Goal: Find contact information: Find contact information

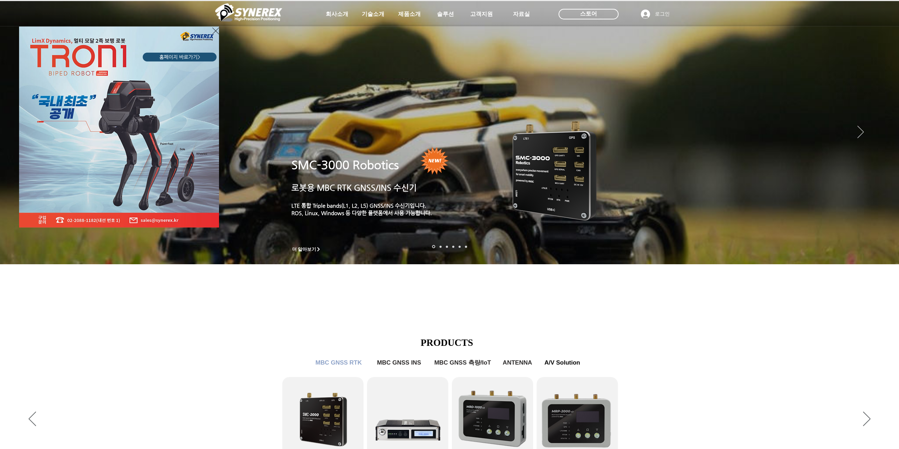
click at [346, 312] on div "LimX Dinamics" at bounding box center [449, 224] width 899 height 449
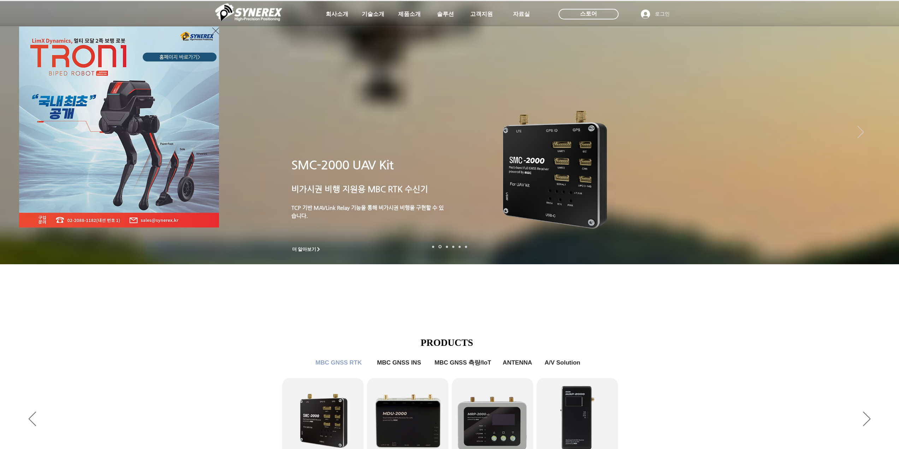
click at [213, 33] on icon "사이트로 돌아가기" at bounding box center [215, 31] width 7 height 9
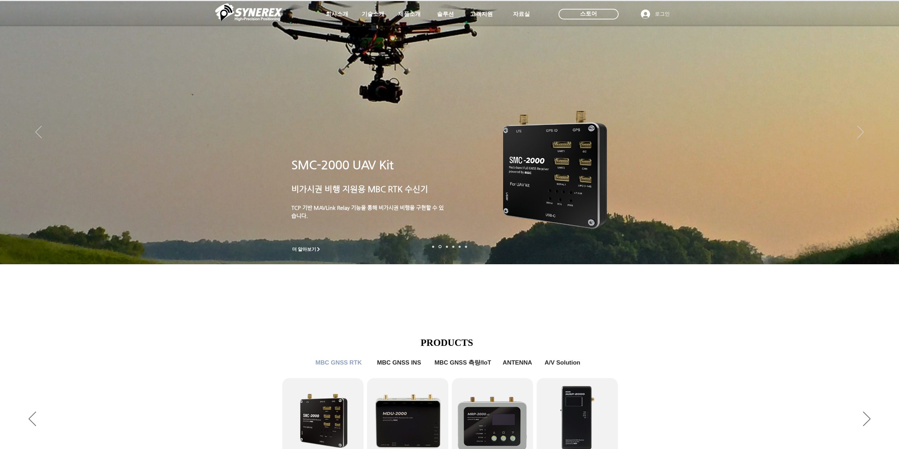
scroll to position [554, 0]
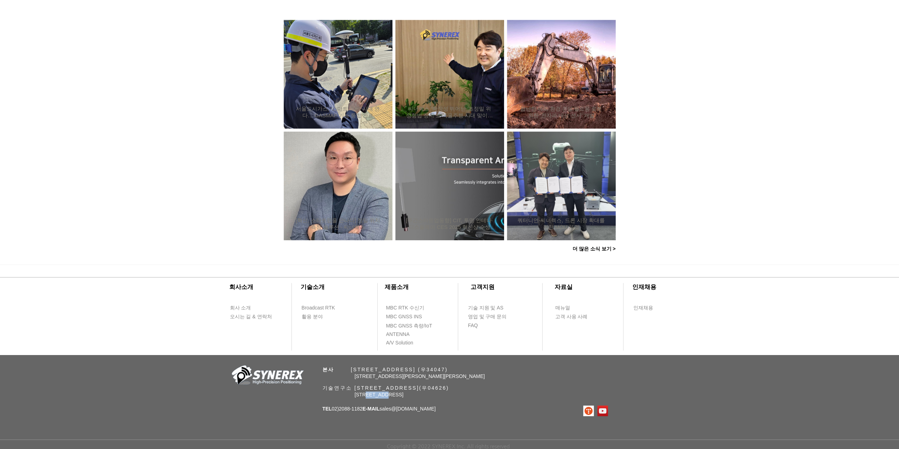
drag, startPoint x: 376, startPoint y: 392, endPoint x: 360, endPoint y: 399, distance: 17.4
click at [362, 397] on p "[STREET_ADDRESS]" at bounding box center [452, 395] width 194 height 7
drag, startPoint x: 341, startPoint y: 415, endPoint x: 339, endPoint y: 411, distance: 4.4
click at [341, 415] on div "​회사소개 ​기술소개 회사 소개 Broadcast RTK 오시는 길 & 연락처 활용 분야 ​제품소개 ​고객지원 ​자료실 ​인재채용 MBC RT…" at bounding box center [449, 357] width 899 height 185
drag, startPoint x: 333, startPoint y: 409, endPoint x: 365, endPoint y: 410, distance: 31.5
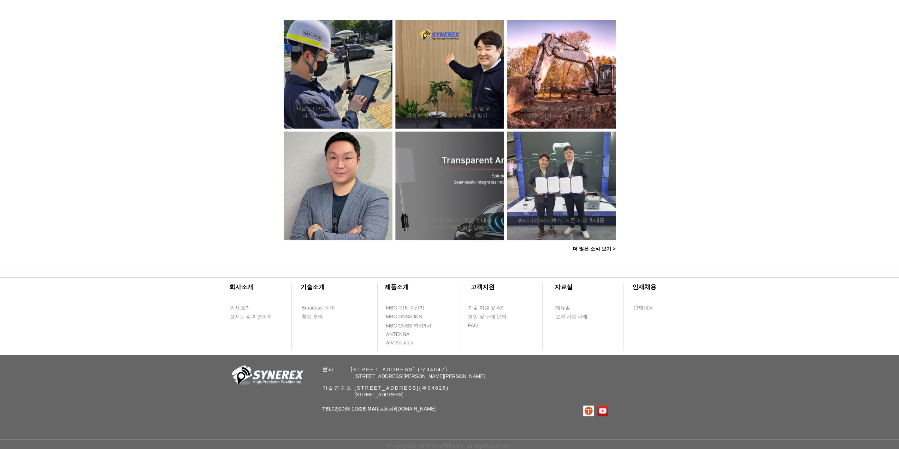
click at [365, 410] on span "TEL 02)[PHONE_NUMBER] E-MAIL sales @[DOMAIN_NAME]" at bounding box center [379, 409] width 113 height 6
copy span "02)2088-1182"
click at [486, 379] on p "[STREET_ADDRESS][PERSON_NAME][PERSON_NAME]" at bounding box center [452, 376] width 194 height 7
drag, startPoint x: 380, startPoint y: 376, endPoint x: 393, endPoint y: 385, distance: 15.5
click at [380, 376] on span "[STREET_ADDRESS][PERSON_NAME][PERSON_NAME]" at bounding box center [420, 377] width 130 height 6
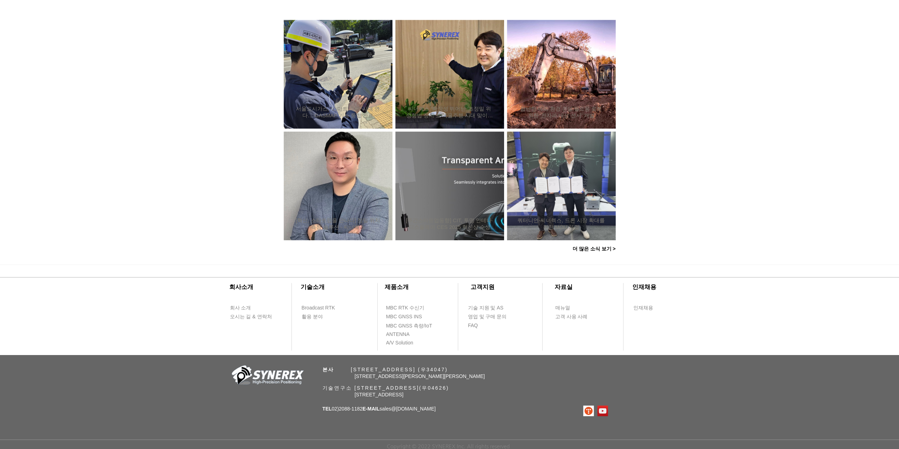
click at [393, 385] on span "기술연구소 [STREET_ADDRESS](우04626)" at bounding box center [386, 388] width 127 height 6
drag, startPoint x: 407, startPoint y: 405, endPoint x: 426, endPoint y: 409, distance: 19.1
click at [408, 406] on link "@[DOMAIN_NAME]" at bounding box center [413, 409] width 45 height 6
click at [434, 407] on div "​회사소개 ​기술소개 회사 소개 Broadcast RTK 오시는 길 & 연락처 활용 분야 ​제품소개 ​고객지원 ​자료실 ​인재채용 MBC RT…" at bounding box center [449, 357] width 899 height 185
drag, startPoint x: 434, startPoint y: 407, endPoint x: 388, endPoint y: 410, distance: 45.3
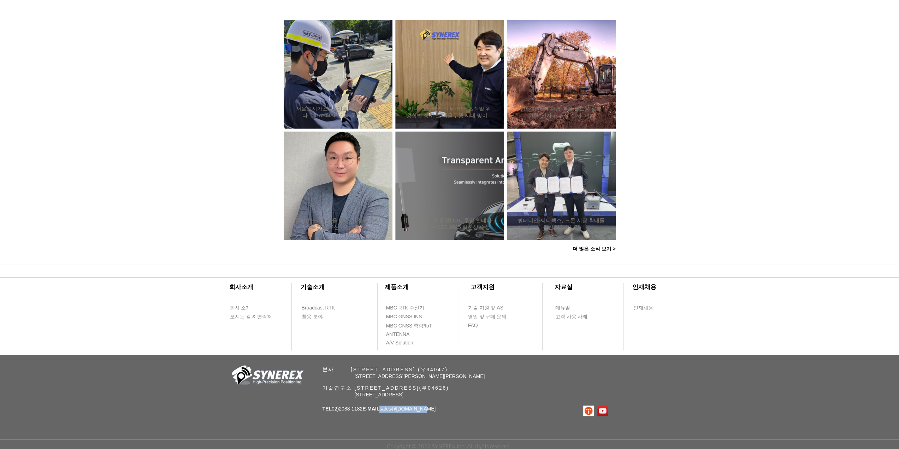
click at [388, 410] on p "TEL 02)[PHONE_NUMBER] E-MAIL sales @[DOMAIN_NAME]" at bounding box center [379, 409] width 113 height 7
copy span "sales @[DOMAIN_NAME]"
drag, startPoint x: 362, startPoint y: 408, endPoint x: 335, endPoint y: 409, distance: 27.2
click at [335, 409] on span "TEL 02)[PHONE_NUMBER] E-MAIL sales @[DOMAIN_NAME]" at bounding box center [379, 409] width 113 height 6
click at [359, 410] on span "TEL 02)[PHONE_NUMBER] E-MAIL sales @[DOMAIN_NAME]" at bounding box center [379, 409] width 113 height 6
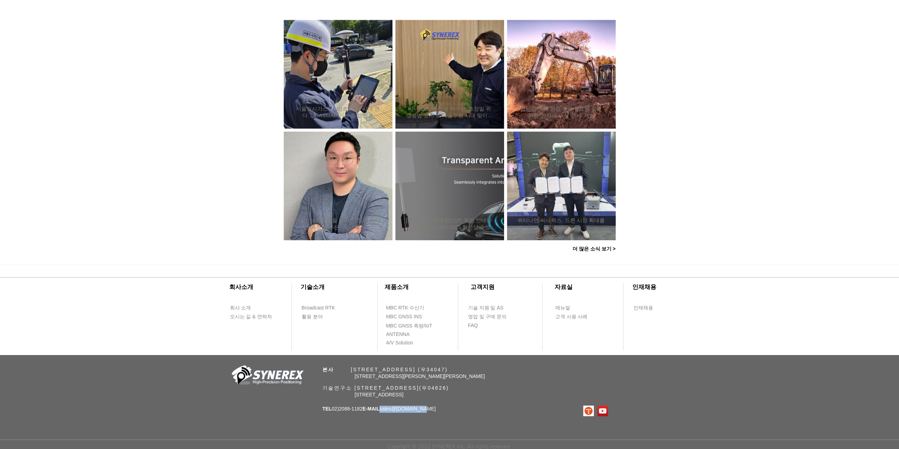
drag, startPoint x: 365, startPoint y: 409, endPoint x: 334, endPoint y: 408, distance: 31.1
click at [334, 408] on span "TEL 02)[PHONE_NUMBER] E-MAIL sales @[DOMAIN_NAME]" at bounding box center [379, 409] width 113 height 6
copy span "02)2088-1182"
